Goal: Information Seeking & Learning: Learn about a topic

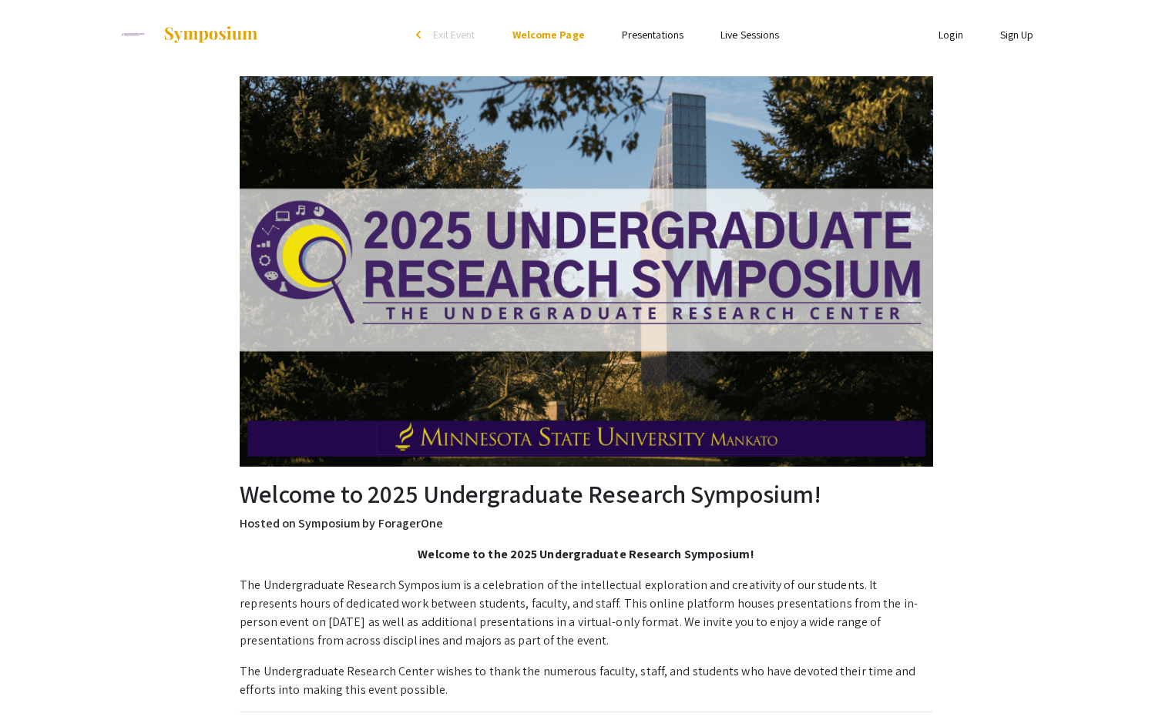
click at [659, 40] on link "Presentations" at bounding box center [653, 35] width 62 height 14
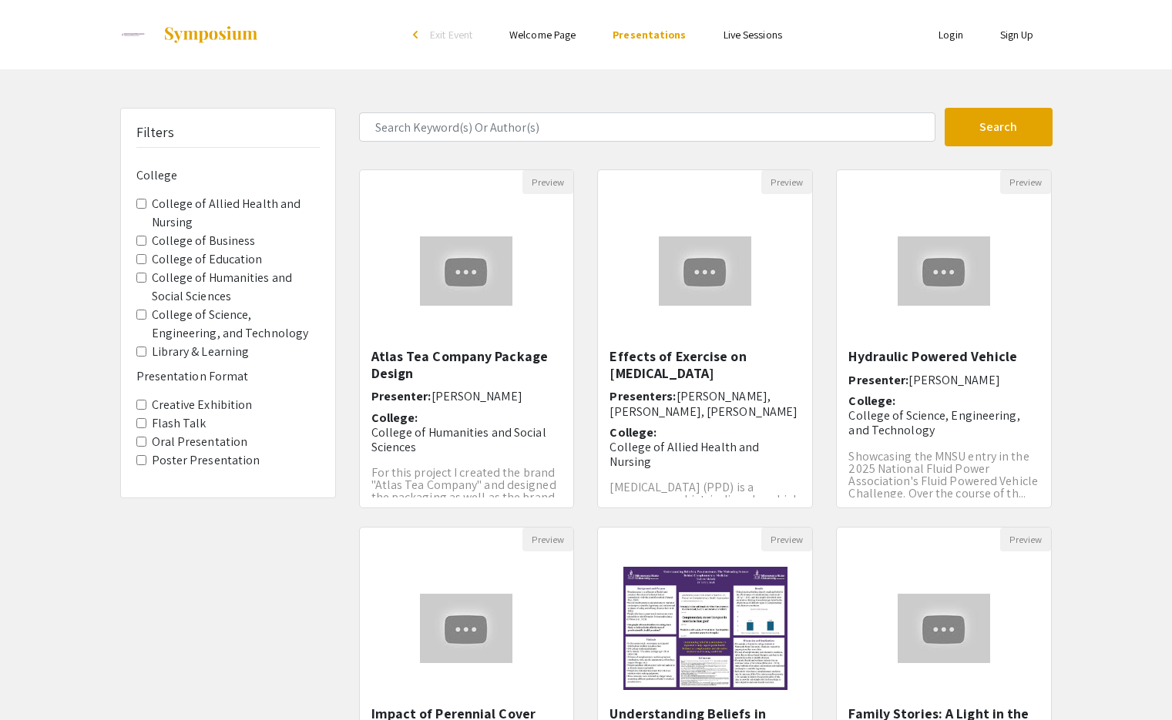
click at [268, 205] on label "College of Allied Health and Nursing" at bounding box center [236, 213] width 168 height 37
click at [146, 205] on Nursing "College of Allied Health and Nursing" at bounding box center [141, 204] width 10 height 10
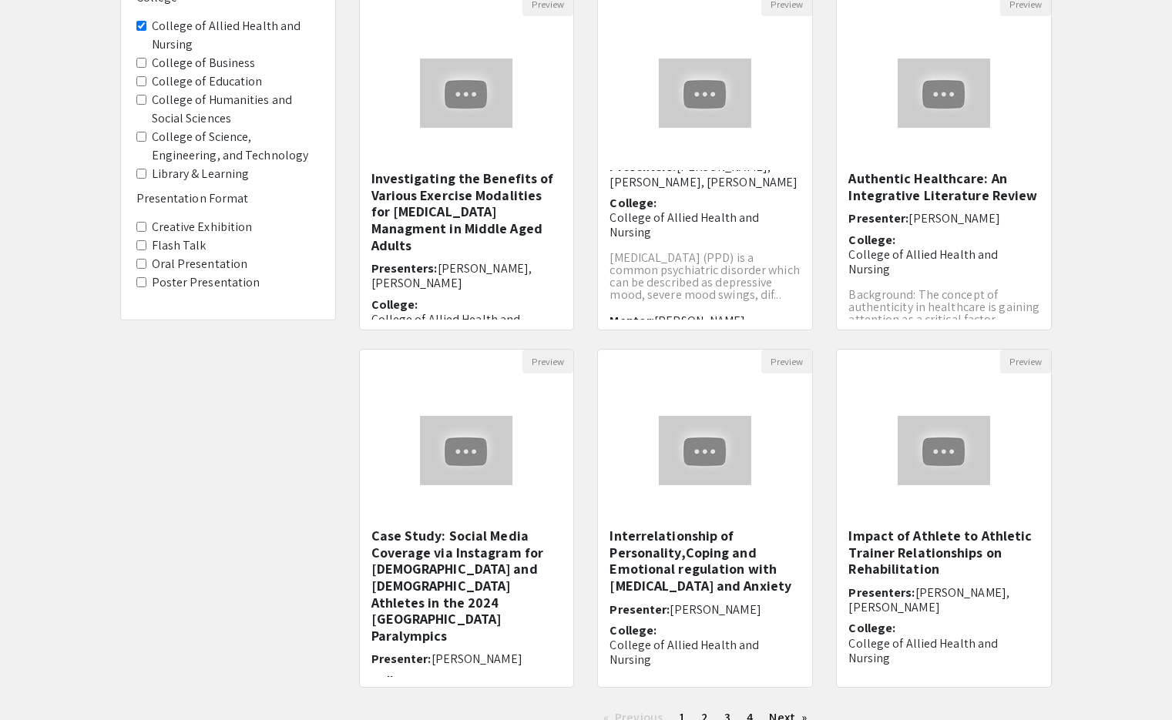
scroll to position [182, 0]
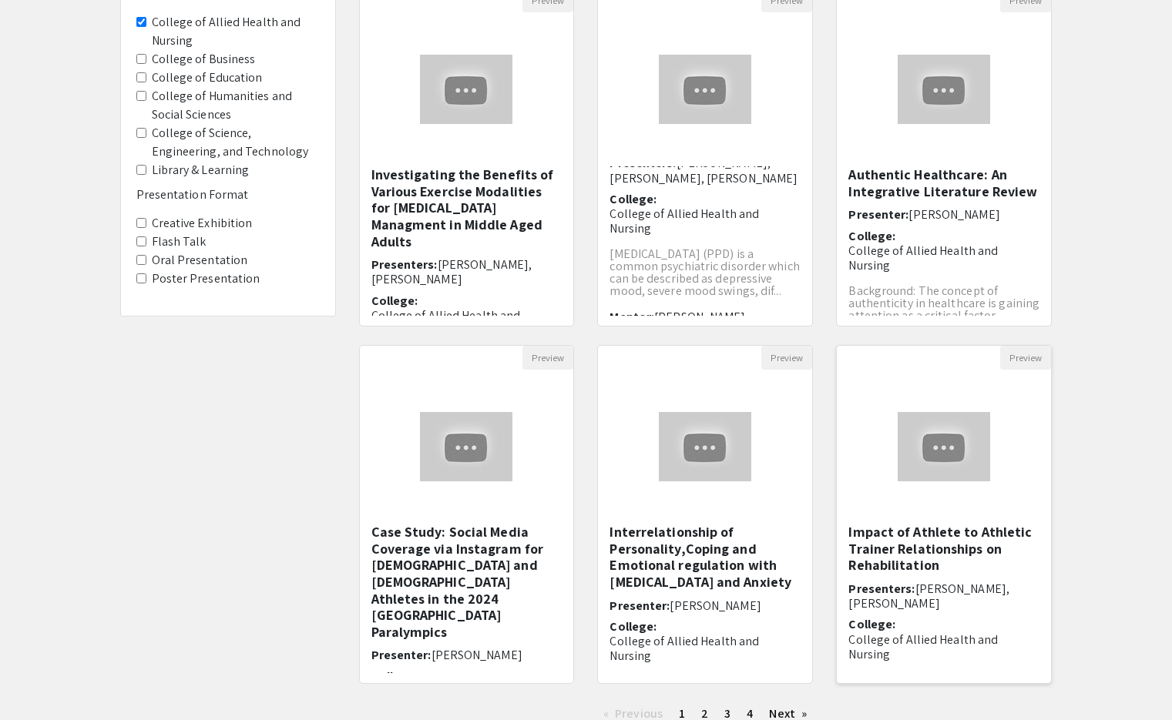
click at [967, 535] on h5 "Impact of Athlete to Athletic Trainer Relationships on Rehabilitation" at bounding box center [943, 549] width 191 height 50
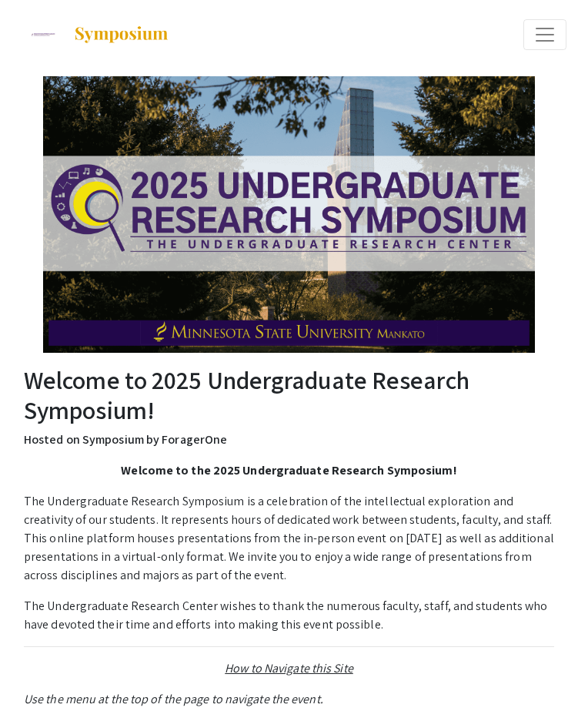
click at [541, 42] on span "Expand or Collapse Menu" at bounding box center [545, 34] width 23 height 23
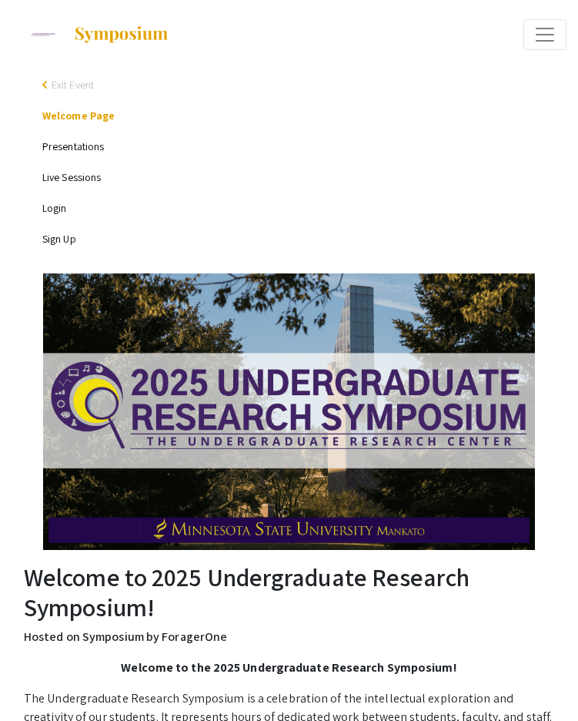
click at [81, 148] on link "Presentations" at bounding box center [73, 146] width 62 height 14
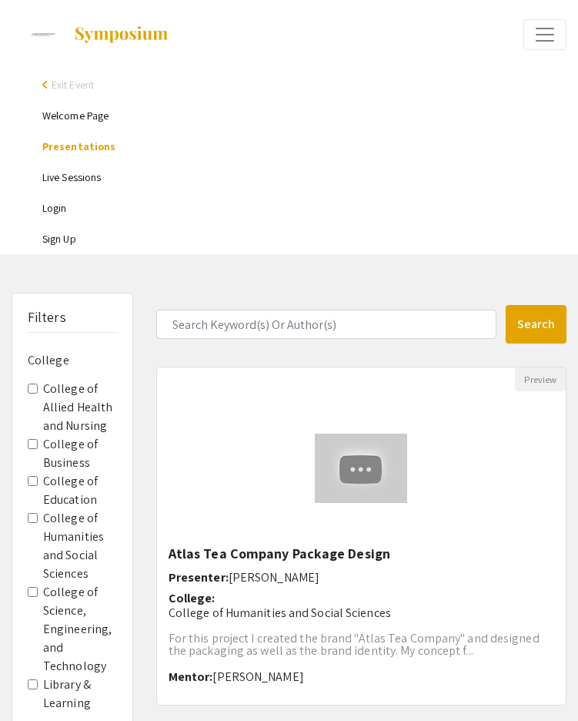
click at [70, 388] on label "College of Allied Health and Nursing" at bounding box center [80, 407] width 74 height 55
click at [38, 388] on Nursing "College of Allied Health and Nursing" at bounding box center [33, 389] width 10 height 10
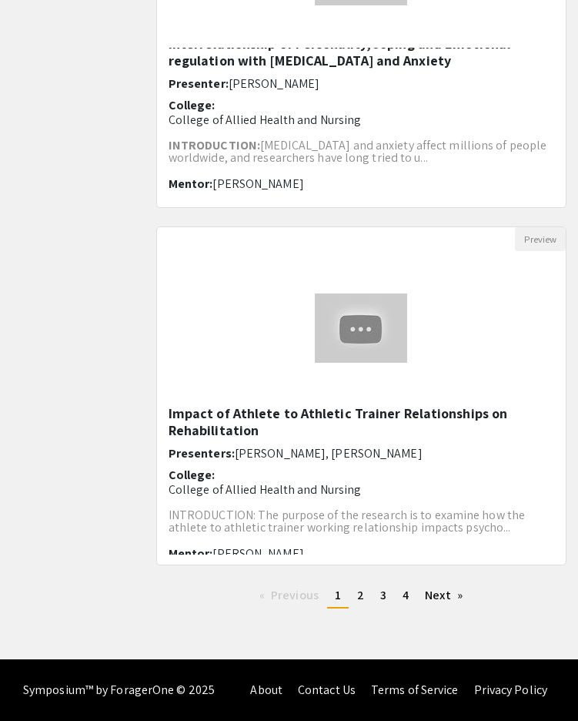
scroll to position [12, 0]
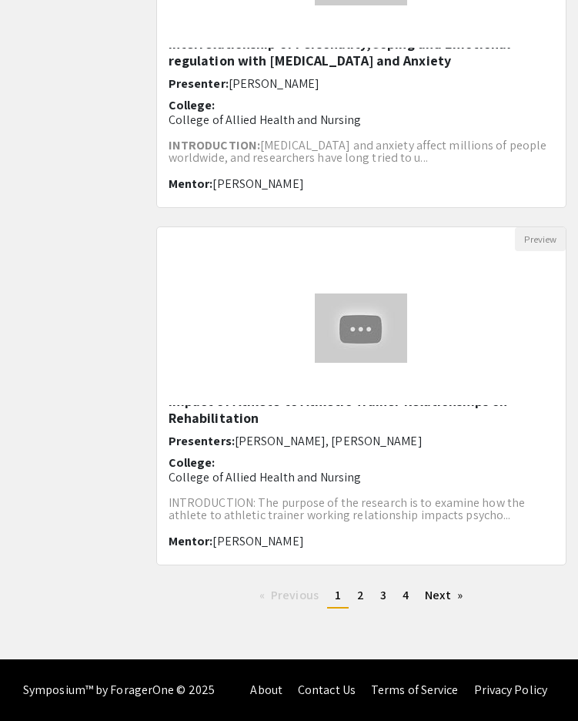
click at [388, 453] on div "Impact of Athlete to Athletic Trainer Relationships on Rehabilitation Presenter…" at bounding box center [362, 479] width 386 height 149
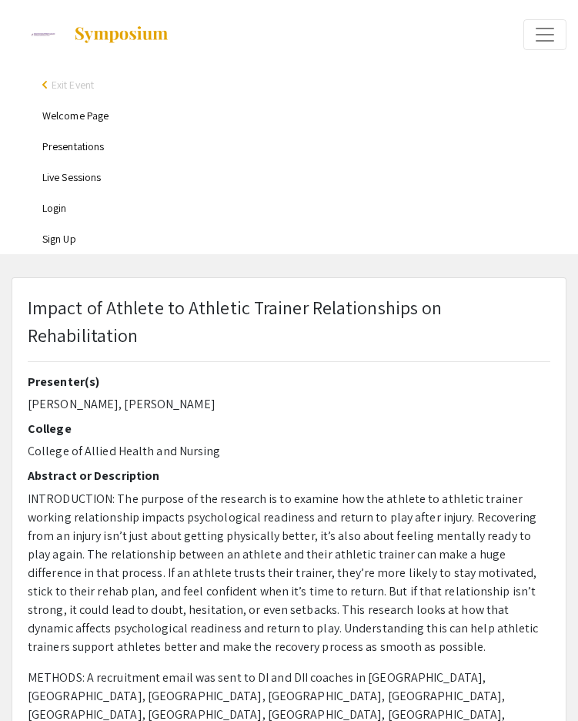
click at [99, 498] on p "INTRODUCTION: The purpose of the research is to examine how the athlete to athl…" at bounding box center [289, 573] width 523 height 166
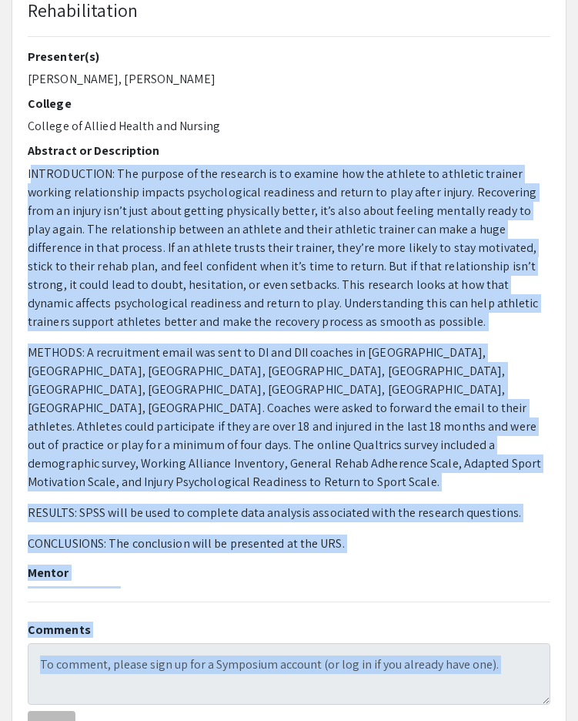
scroll to position [407, 0]
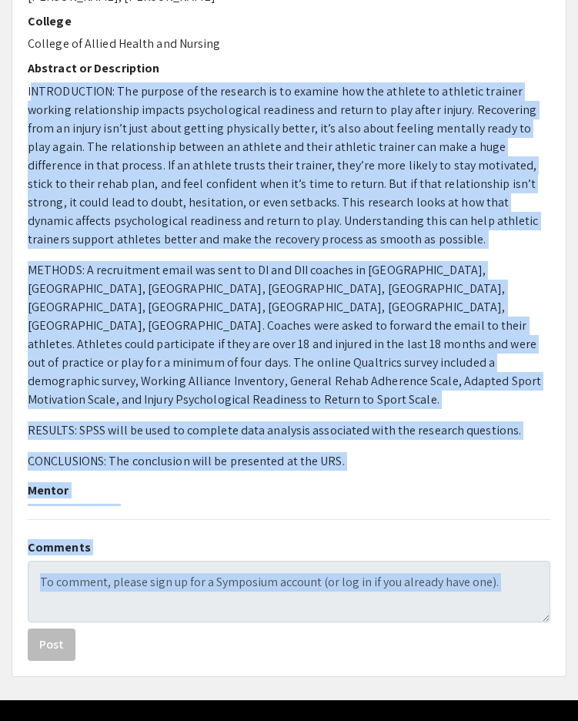
drag, startPoint x: 35, startPoint y: 267, endPoint x: 116, endPoint y: 444, distance: 195.8
click at [116, 444] on div "Presenter(s) [PERSON_NAME], [PERSON_NAME] College College of Allied Health and …" at bounding box center [289, 236] width 523 height 539
copy div "LOREMIPSUMD: Sit ametcon ad eli seddoeiu te in utlabor etd mag aliquae ad minim…"
